Goal: Check status: Check status

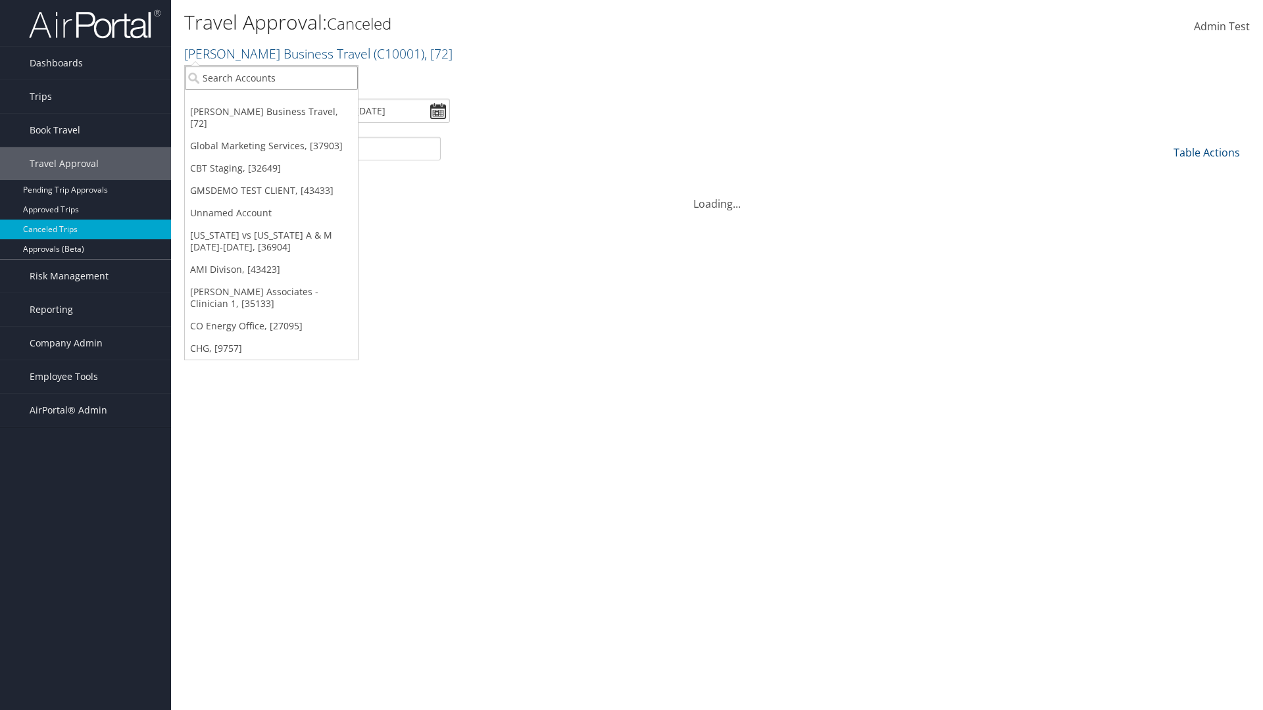
click at [271, 78] on input "search" at bounding box center [271, 78] width 173 height 24
type input "GLOBAL MARKETING SERVICES"
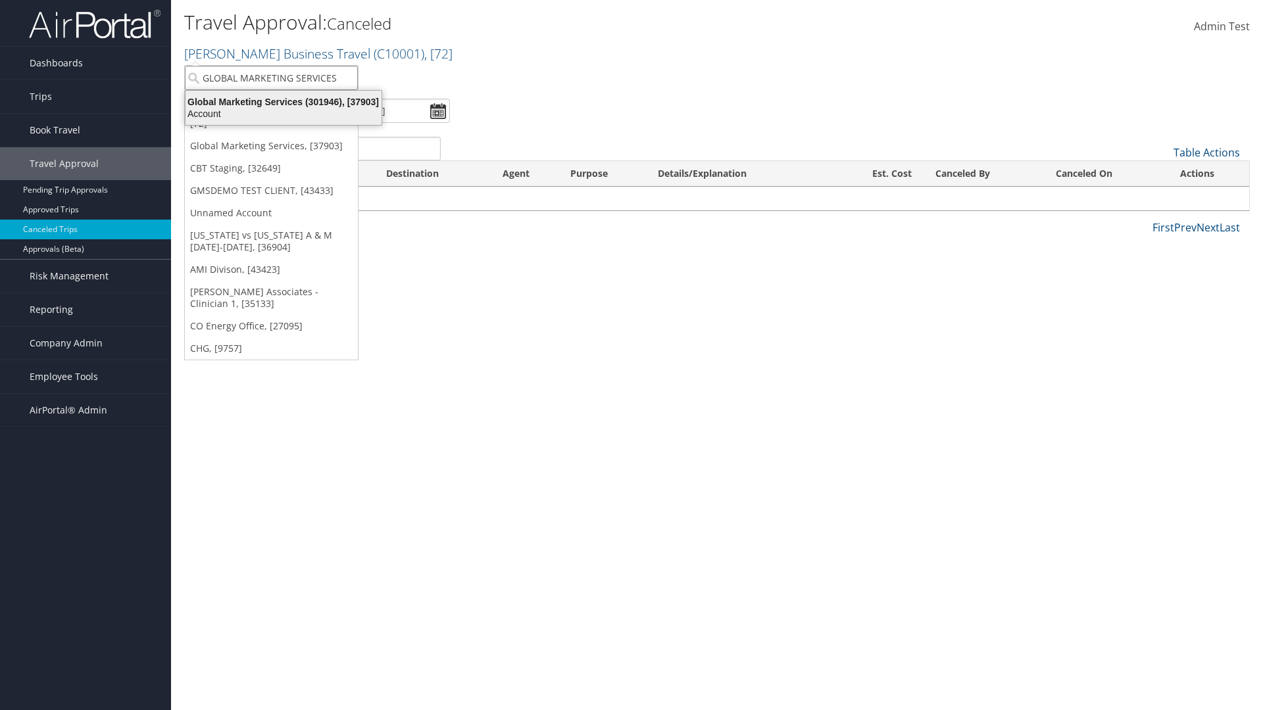
click at [283, 102] on div "Global Marketing Services (301946), [37903]" at bounding box center [284, 102] width 212 height 12
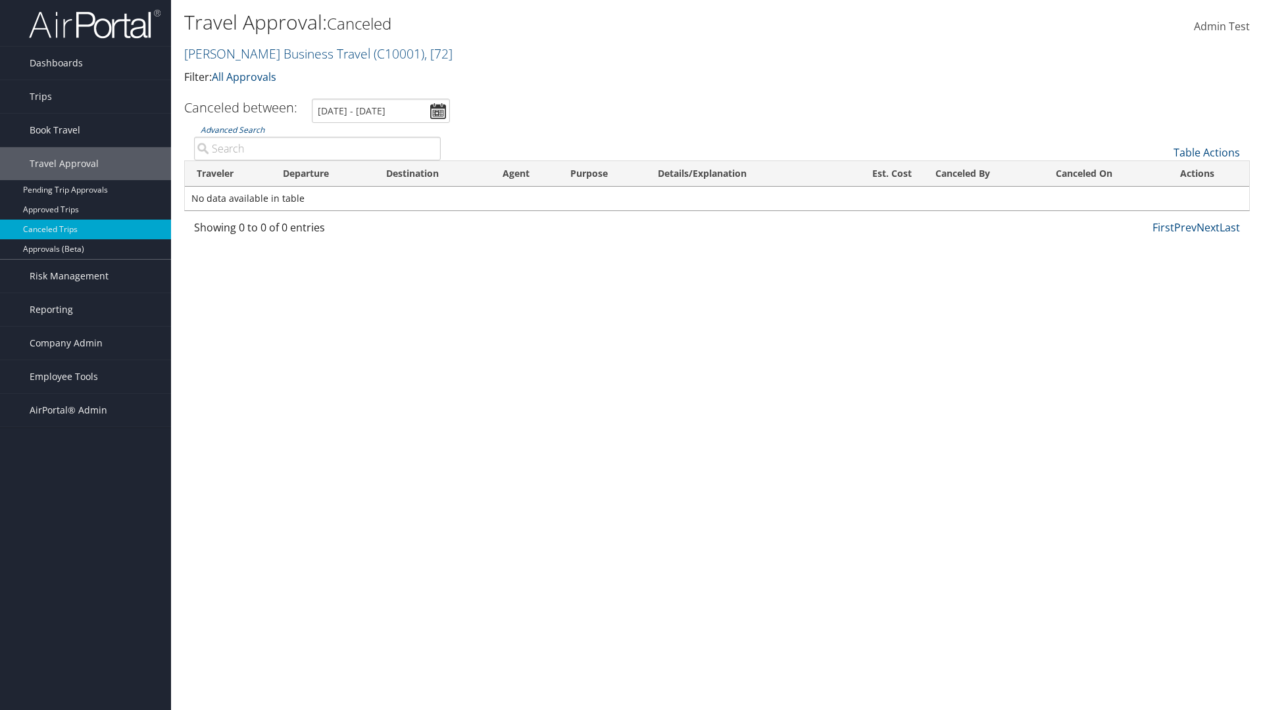
click at [317, 148] on input "Advanced Search" at bounding box center [317, 149] width 247 height 24
type input "No data available in table"
